Goal: Use online tool/utility: Use online tool/utility

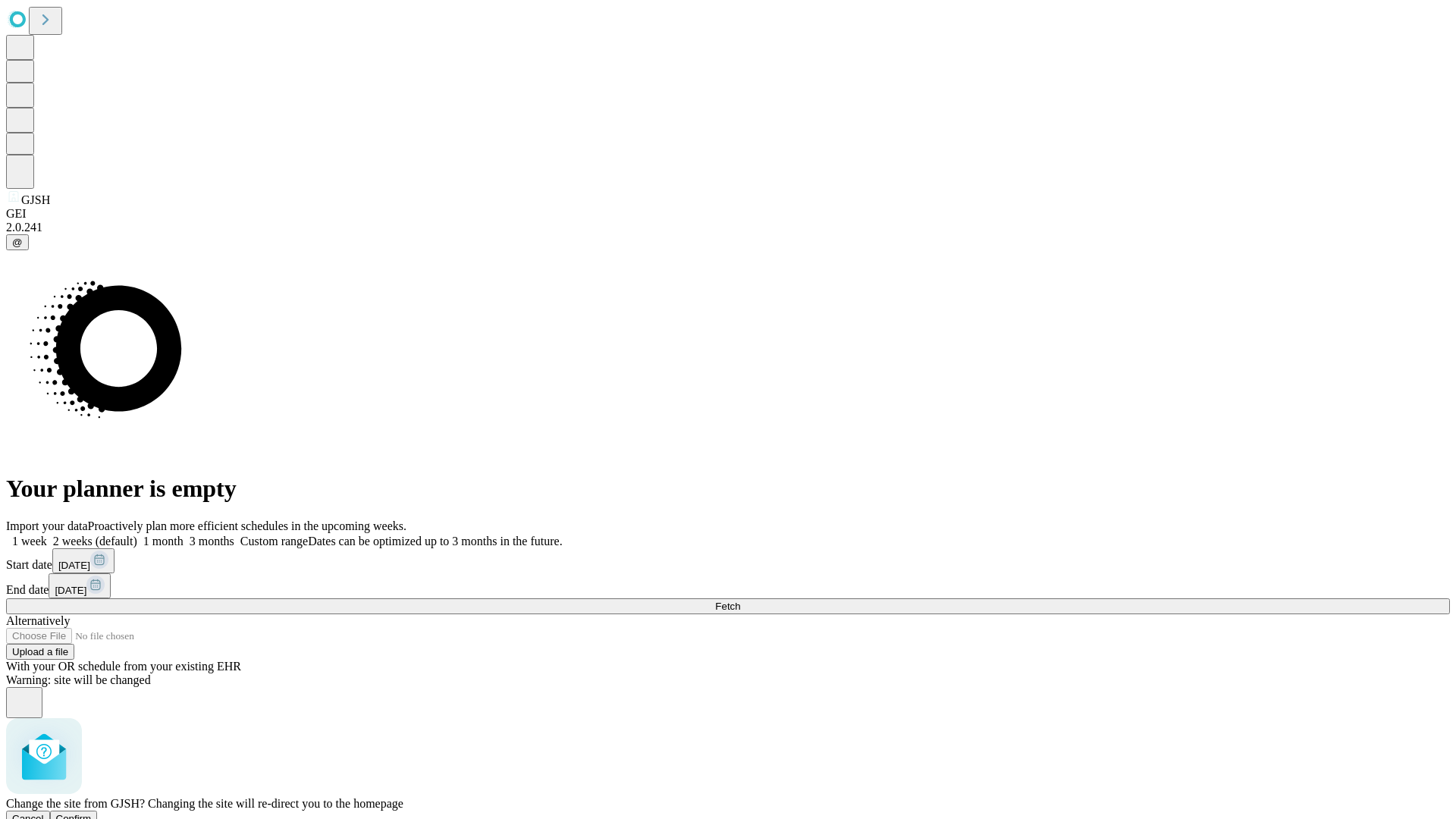
click at [92, 813] on span "Confirm" at bounding box center [74, 818] width 36 height 11
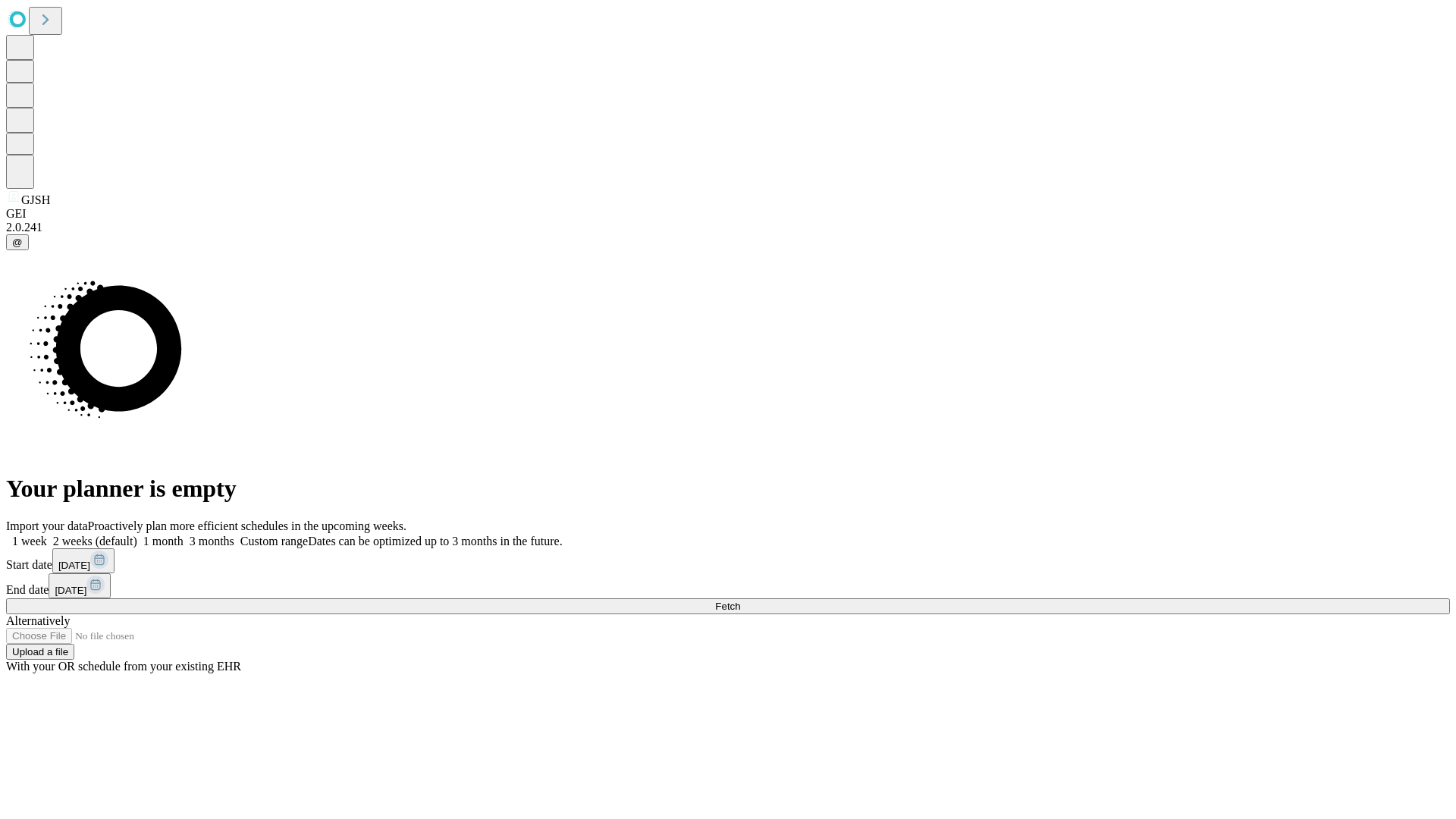
click at [47, 534] on label "1 week" at bounding box center [27, 540] width 41 height 13
click at [740, 600] on span "Fetch" at bounding box center [727, 606] width 25 height 11
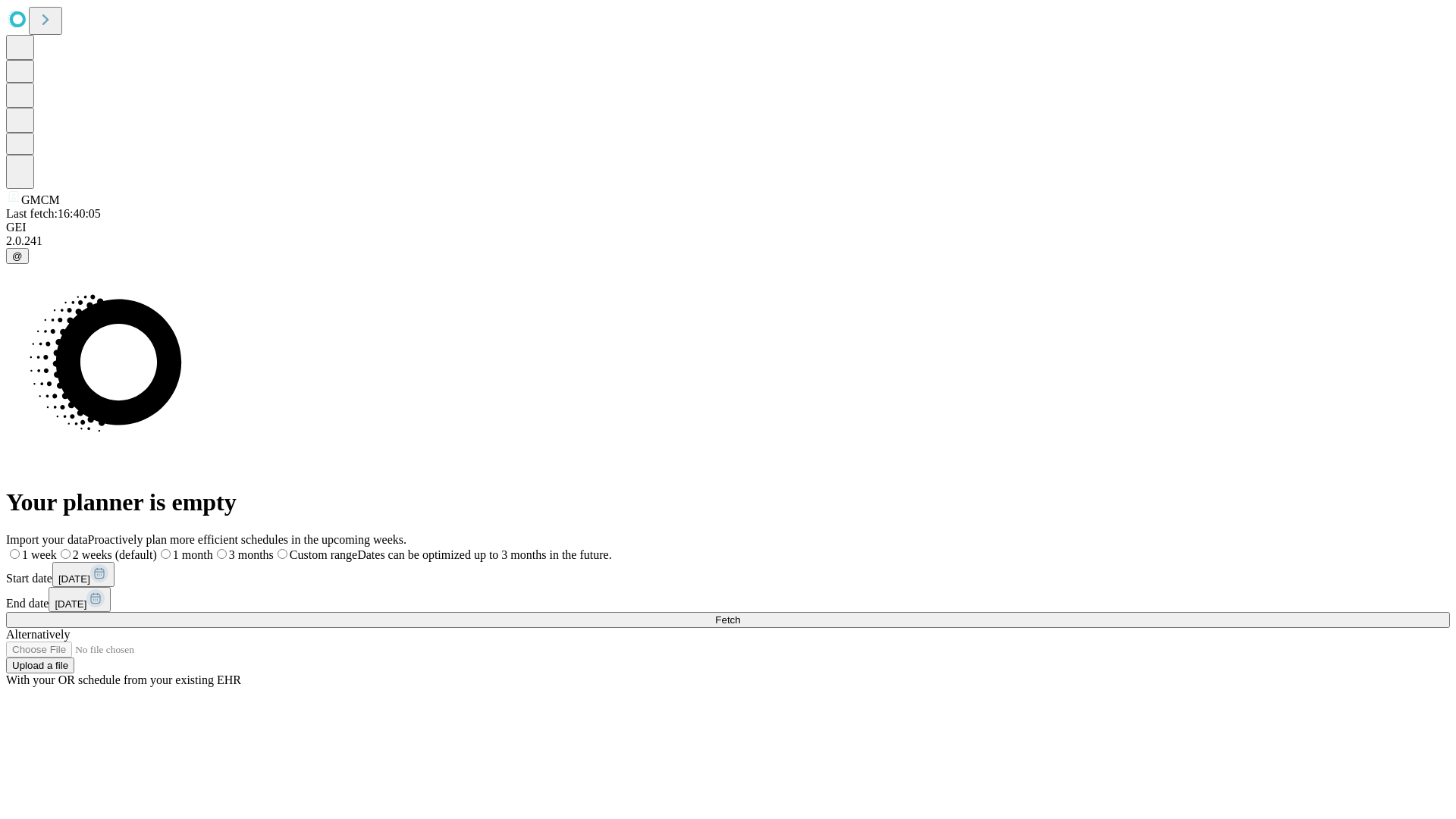
click at [57, 548] on label "1 week" at bounding box center [31, 554] width 51 height 13
click at [740, 614] on span "Fetch" at bounding box center [727, 619] width 25 height 11
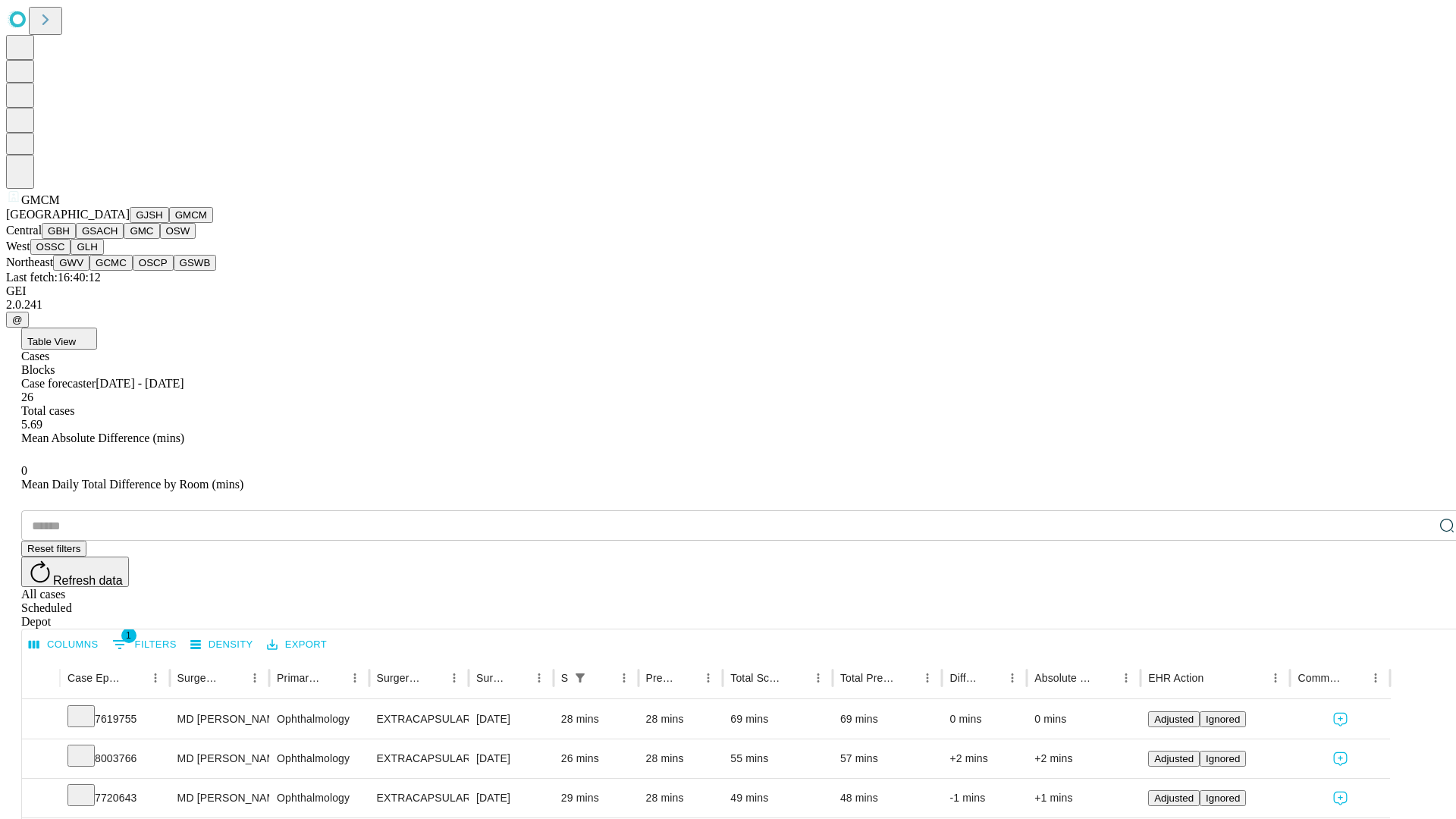
click at [76, 239] on button "GBH" at bounding box center [59, 230] width 34 height 16
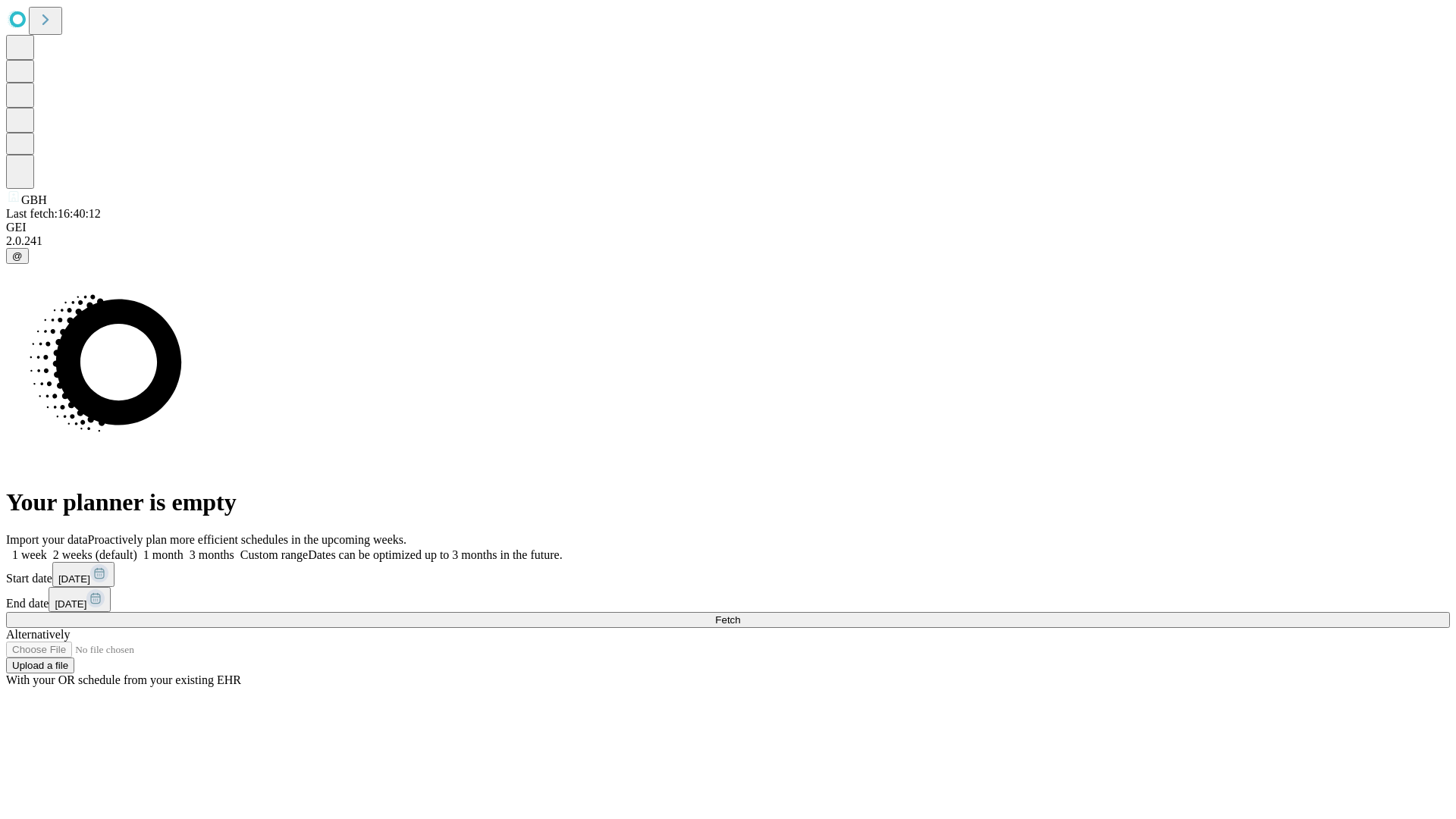
click at [47, 548] on label "1 week" at bounding box center [27, 554] width 41 height 13
click at [740, 614] on span "Fetch" at bounding box center [727, 619] width 25 height 11
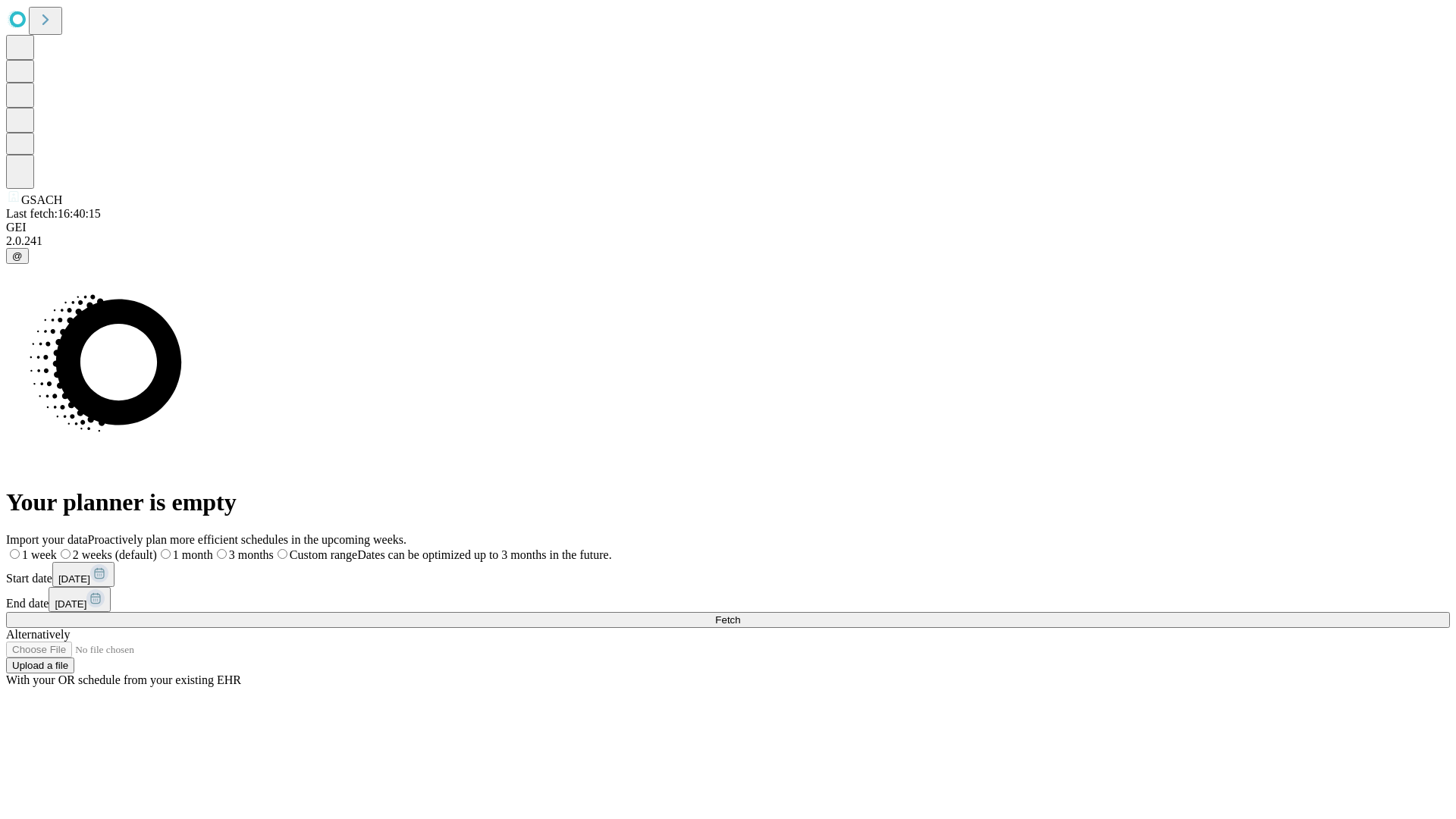
click at [57, 548] on label "1 week" at bounding box center [31, 554] width 51 height 13
click at [740, 614] on span "Fetch" at bounding box center [727, 619] width 25 height 11
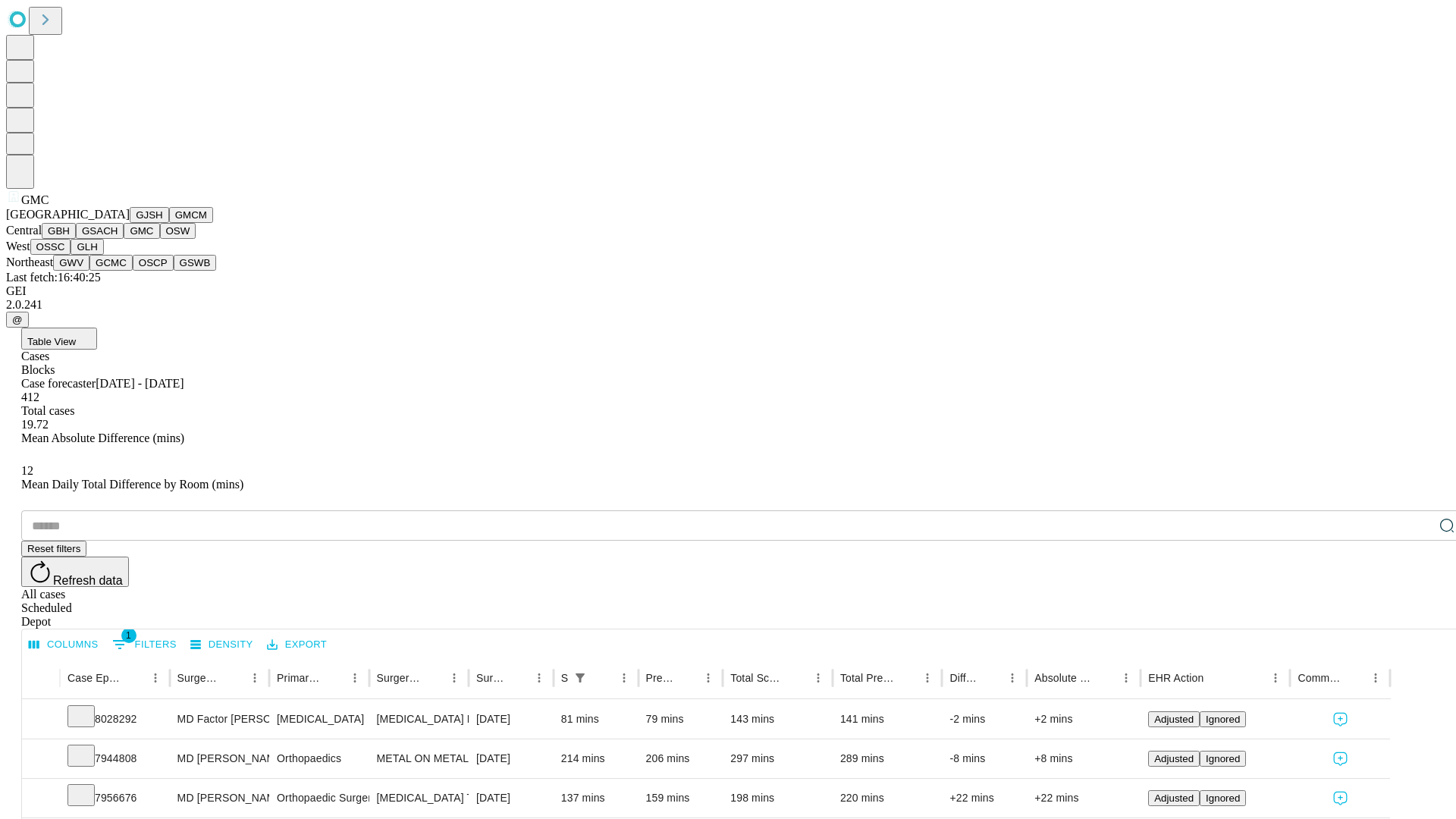
click at [160, 239] on button "OSW" at bounding box center [179, 230] width 36 height 16
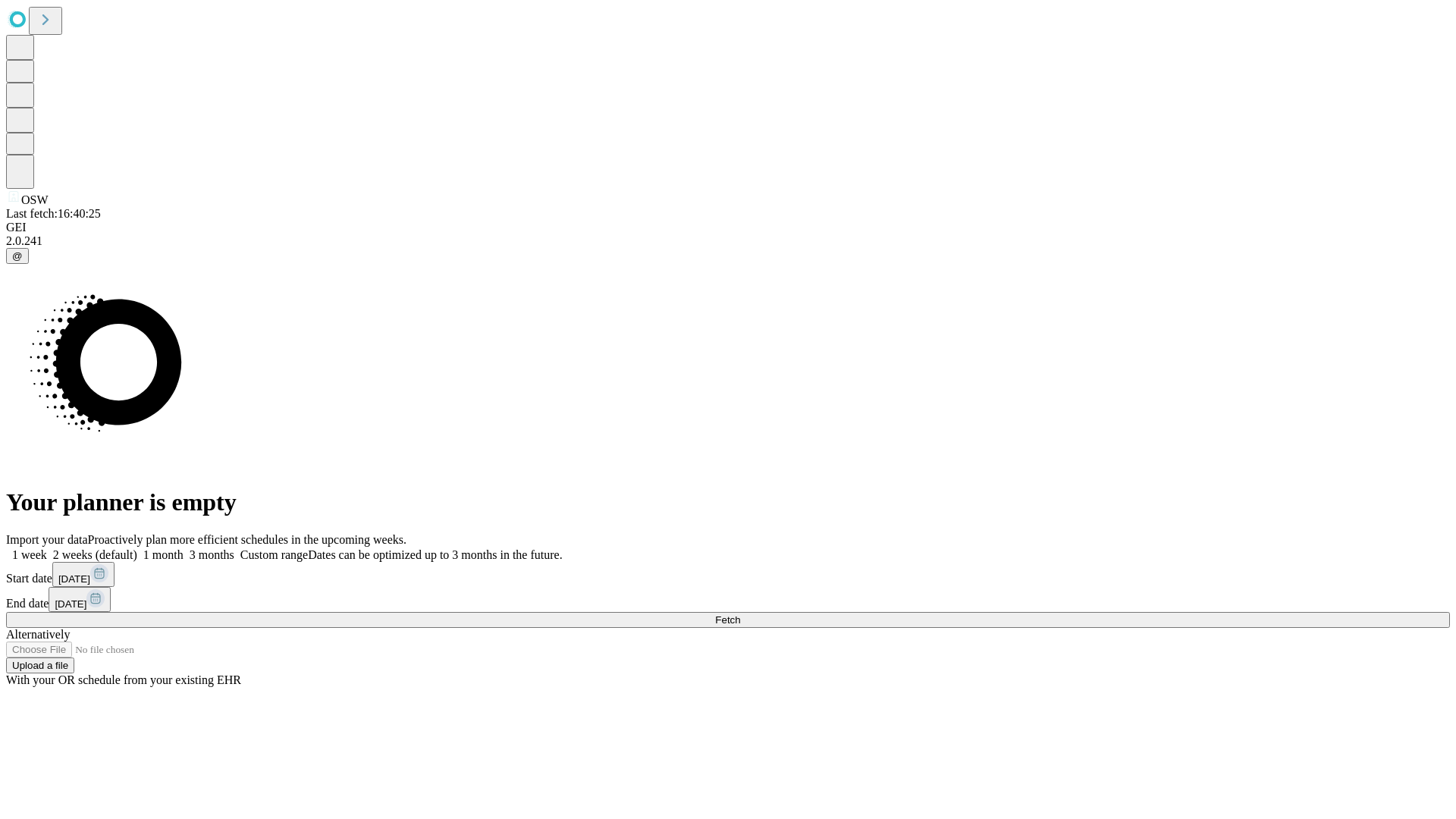
click at [740, 614] on span "Fetch" at bounding box center [727, 619] width 25 height 11
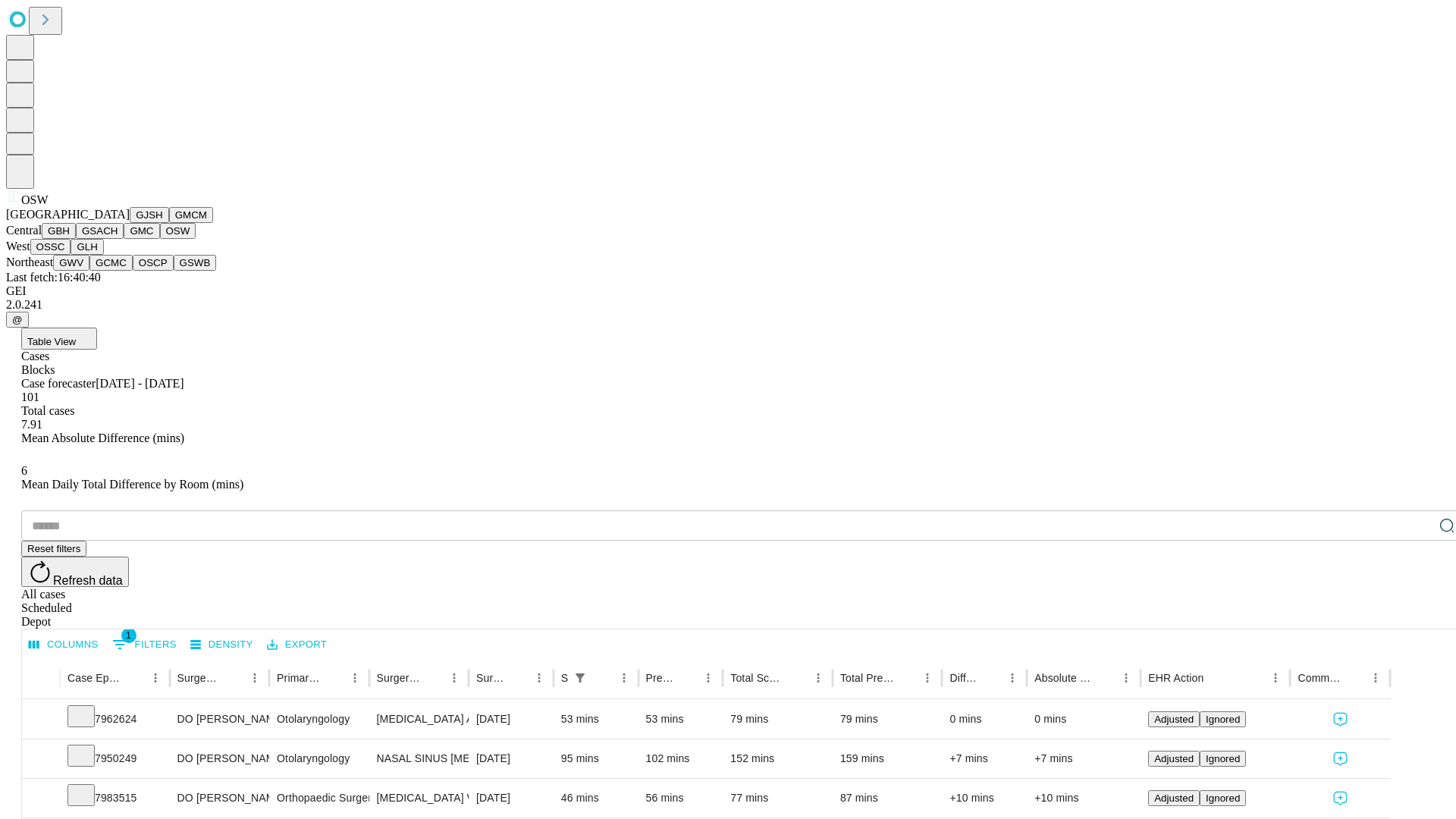
click at [71, 255] on button "OSSC" at bounding box center [51, 246] width 41 height 16
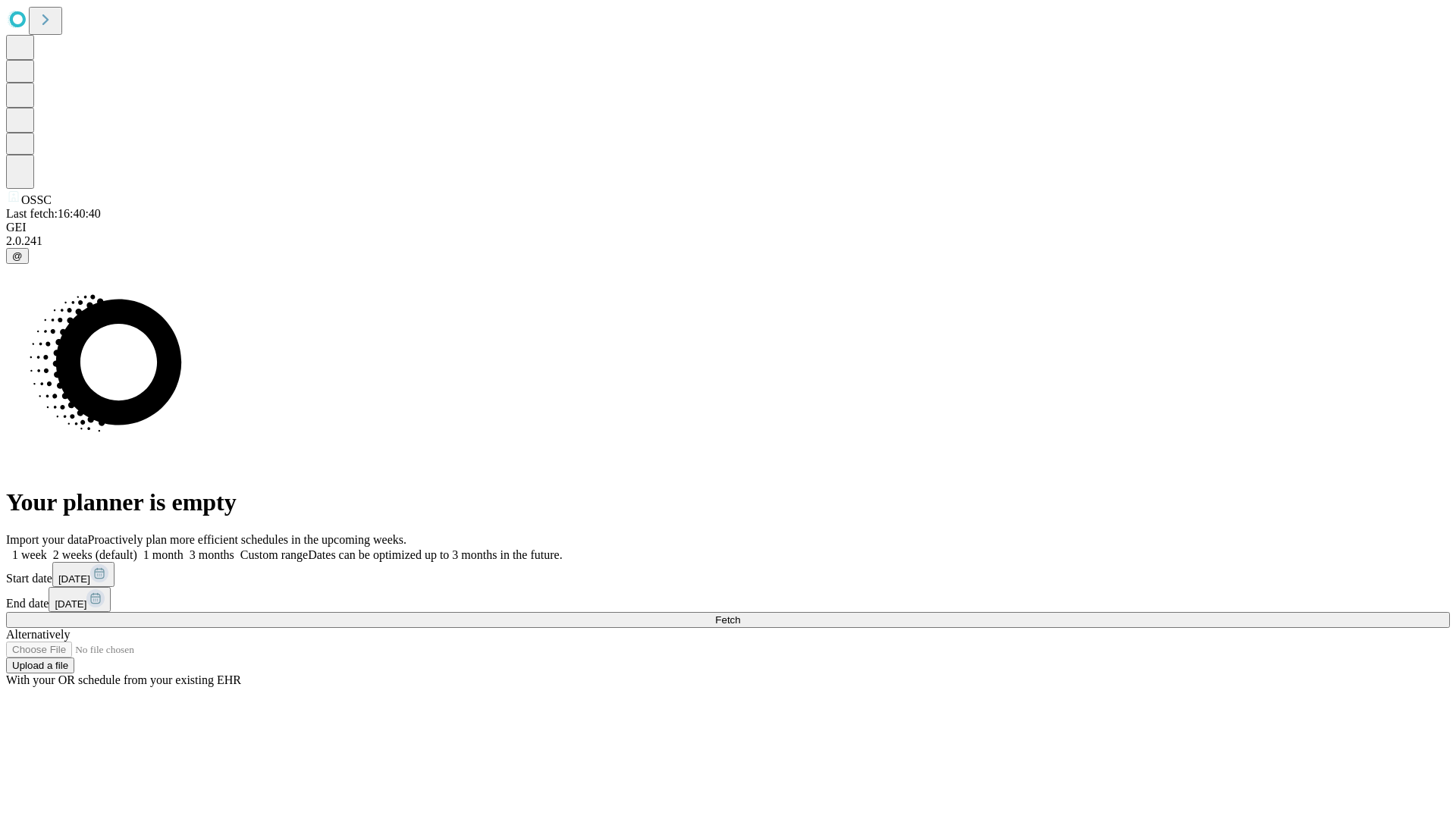
click at [47, 548] on label "1 week" at bounding box center [27, 554] width 41 height 13
click at [740, 614] on span "Fetch" at bounding box center [727, 619] width 25 height 11
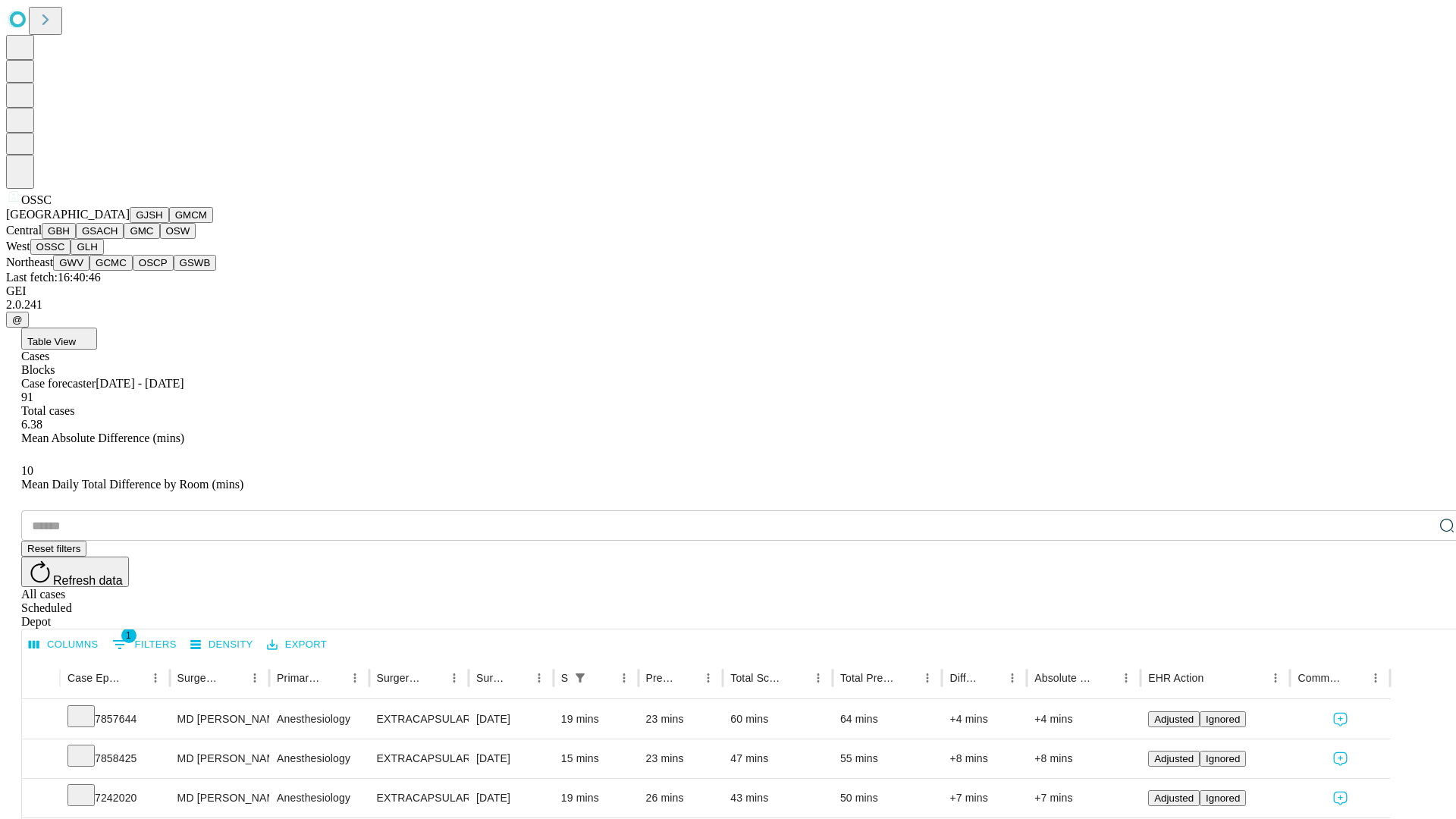
click at [103, 255] on button "GLH" at bounding box center [87, 246] width 33 height 16
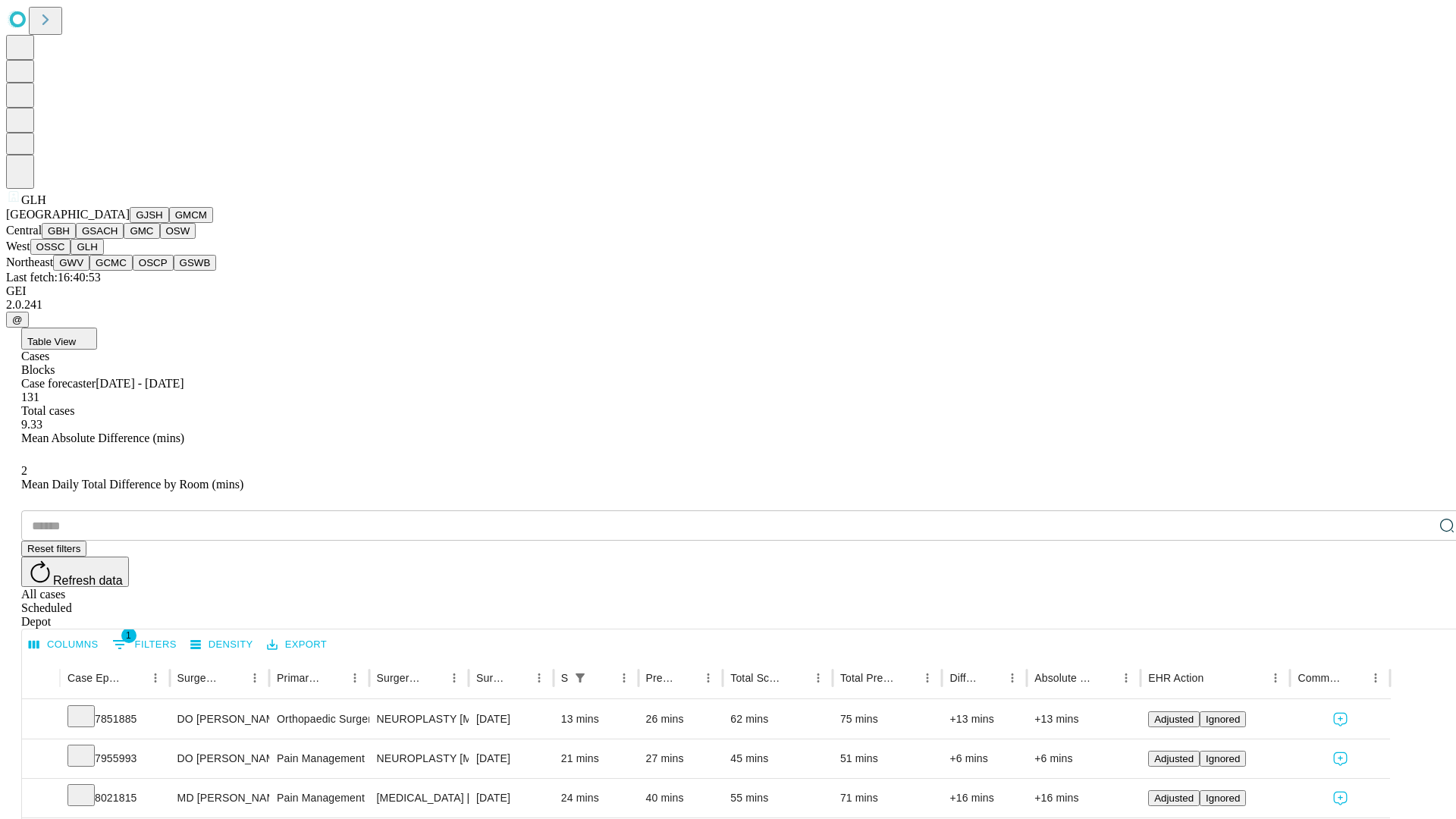
click at [90, 270] on button "GWV" at bounding box center [71, 262] width 36 height 16
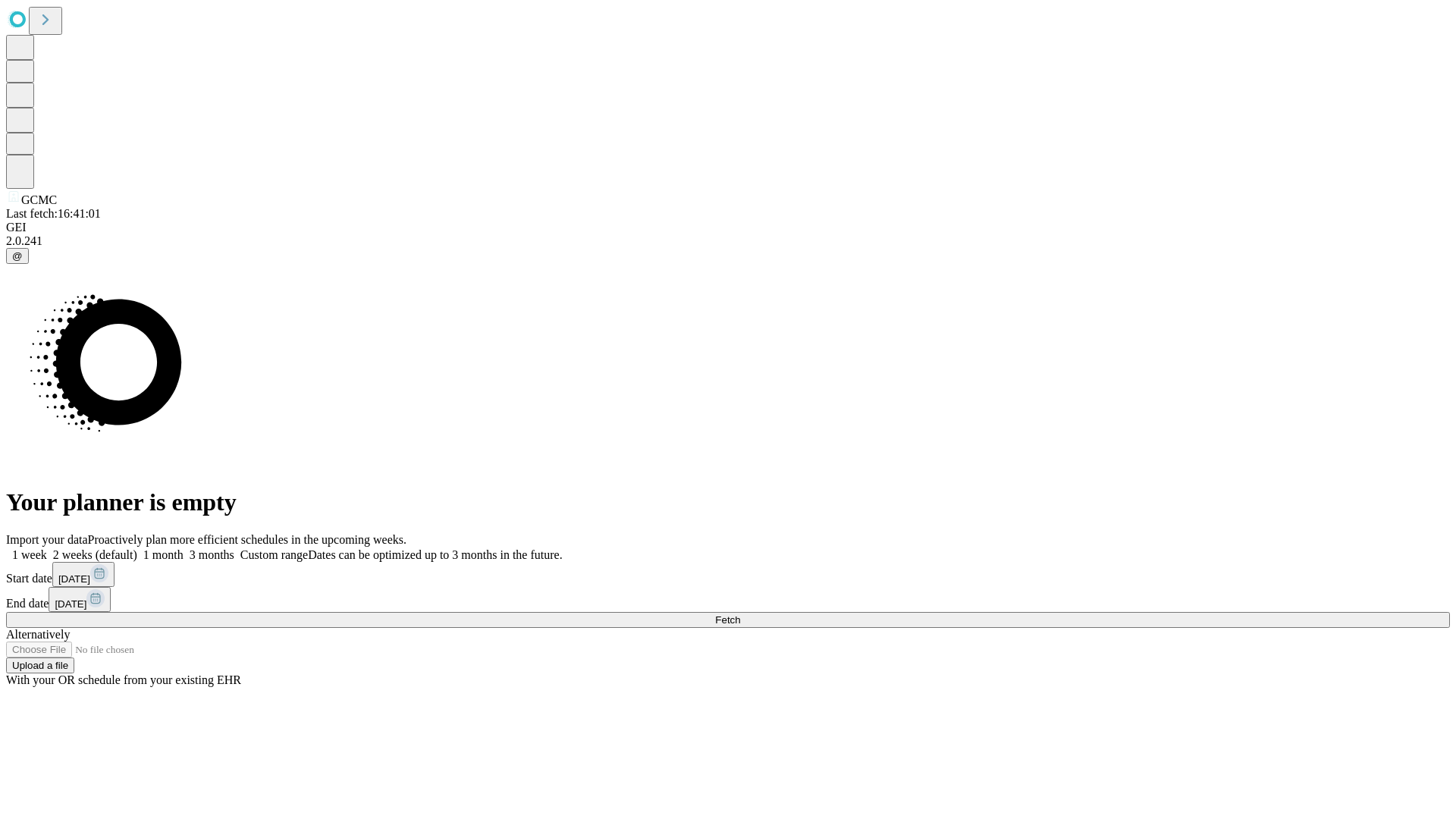
click at [47, 548] on label "1 week" at bounding box center [27, 554] width 41 height 13
click at [740, 614] on span "Fetch" at bounding box center [727, 619] width 25 height 11
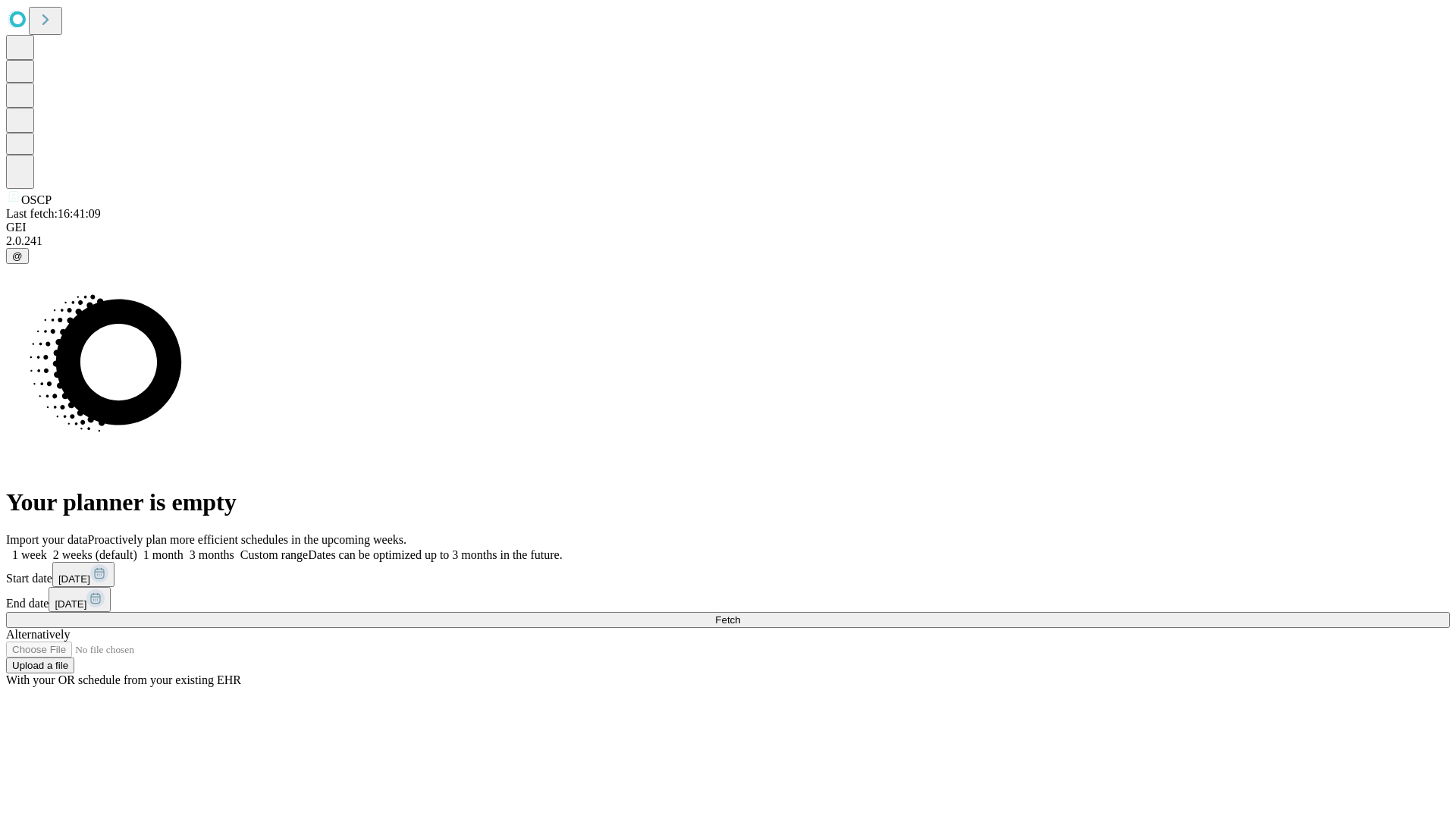
click at [47, 548] on label "1 week" at bounding box center [27, 554] width 41 height 13
click at [740, 614] on span "Fetch" at bounding box center [727, 619] width 25 height 11
